Goal: Find specific page/section: Find specific page/section

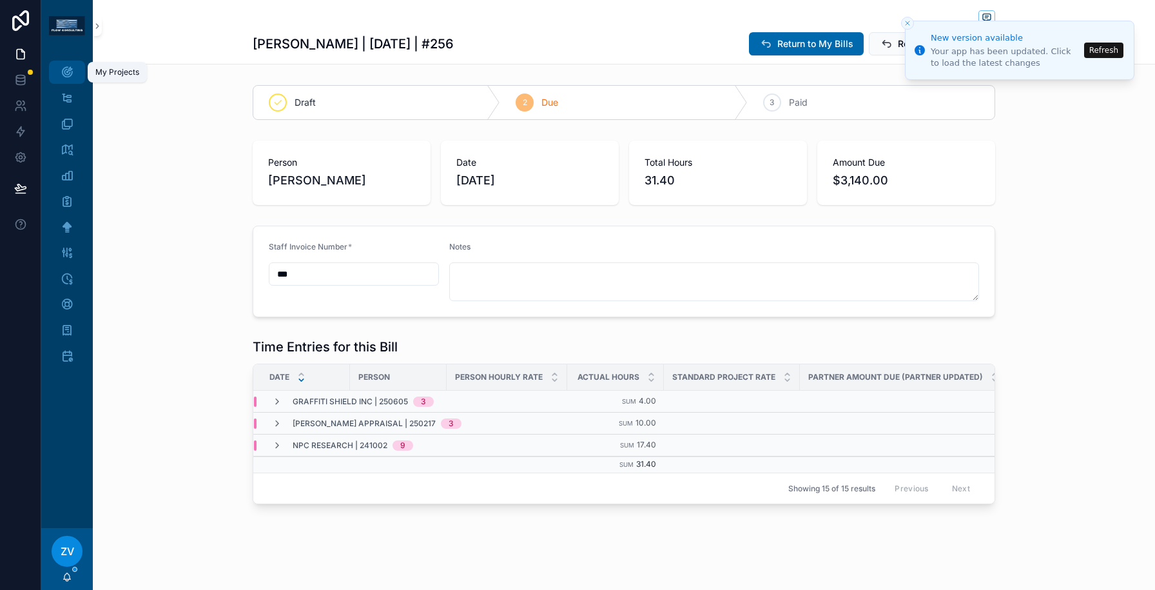
click at [62, 72] on icon "scrollable content" at bounding box center [67, 72] width 13 height 13
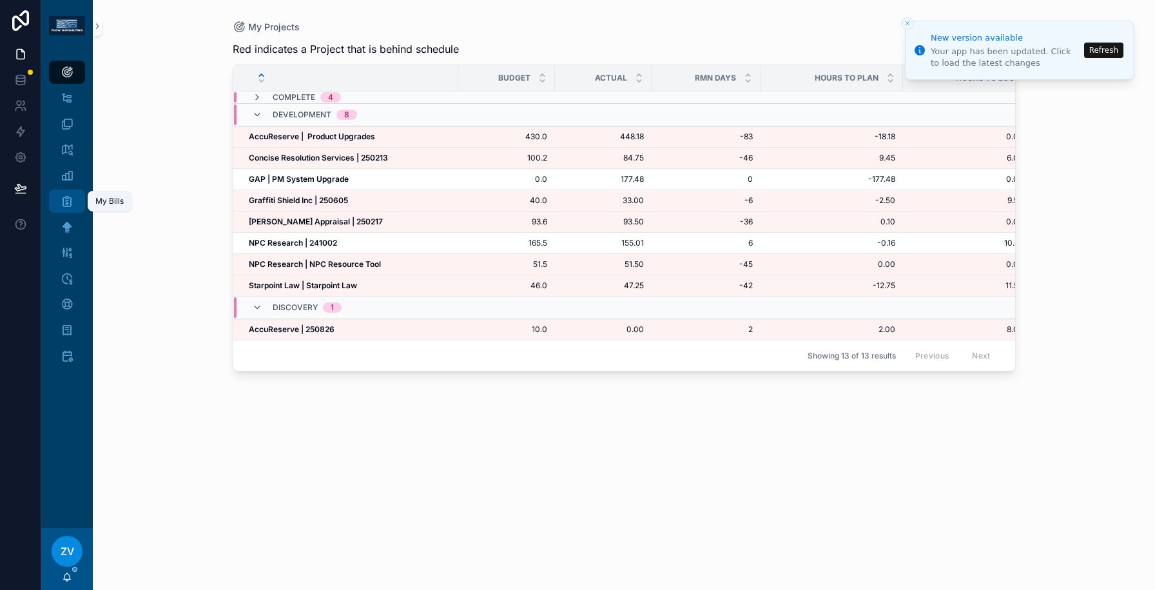
click at [69, 210] on div "My Bills" at bounding box center [67, 201] width 21 height 21
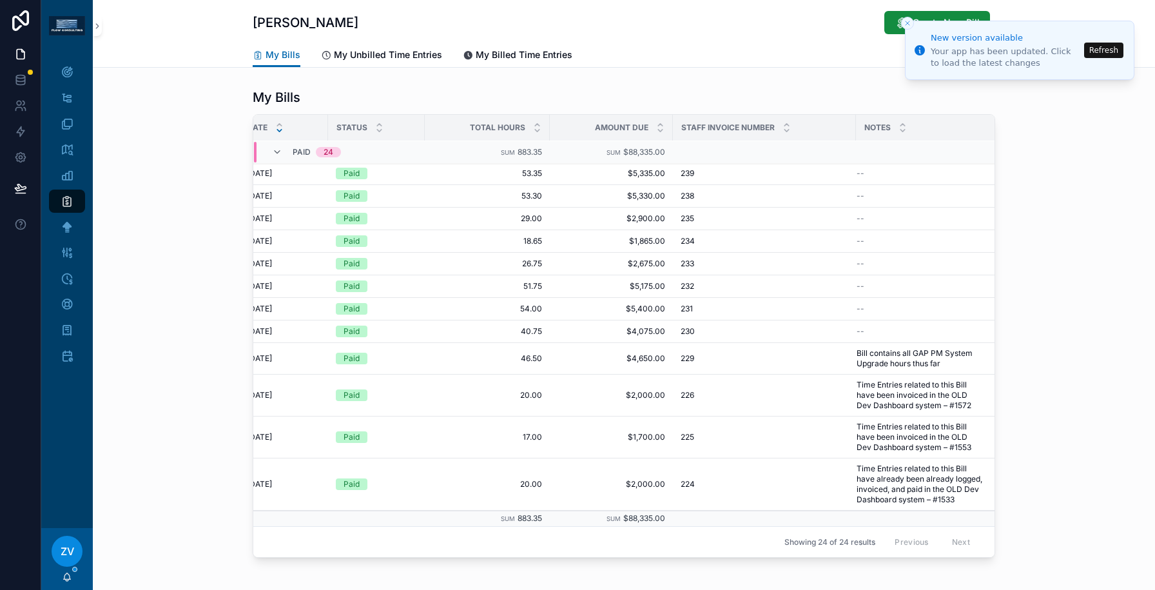
scroll to position [351, 0]
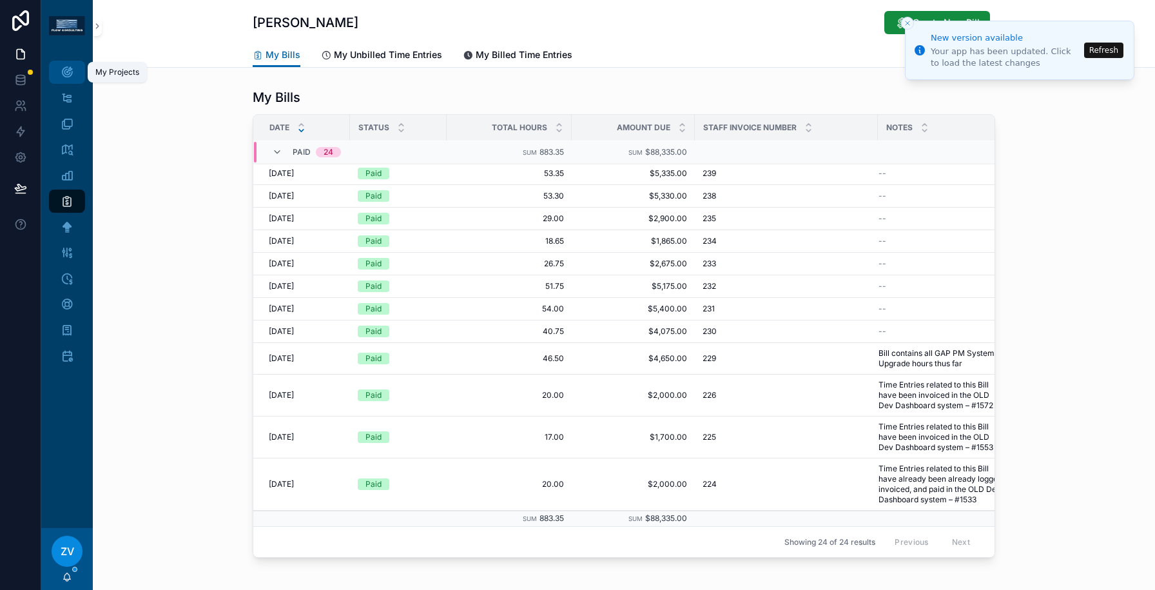
click at [70, 68] on icon "scrollable content" at bounding box center [67, 72] width 13 height 13
